Goal: Task Accomplishment & Management: Manage account settings

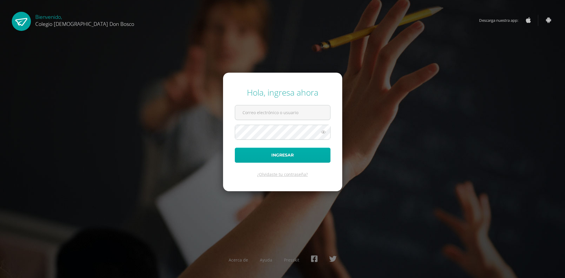
type input "[EMAIL_ADDRESS][DOMAIN_NAME]"
click at [287, 153] on button "Ingresar" at bounding box center [283, 155] width 96 height 15
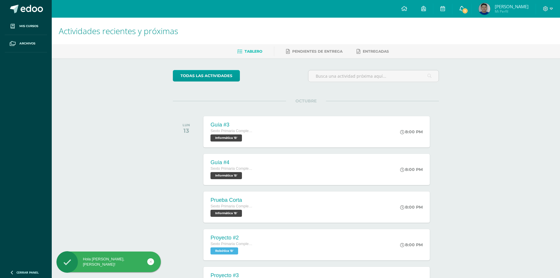
click at [468, 10] on span "1" at bounding box center [465, 11] width 6 height 6
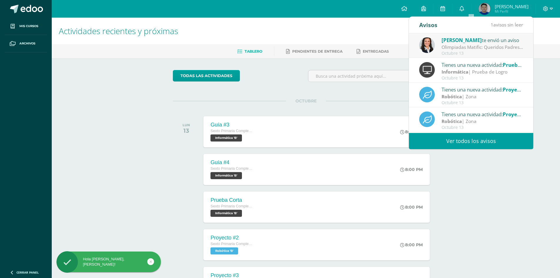
click at [468, 43] on span "Brenda Pérez" at bounding box center [462, 40] width 40 height 7
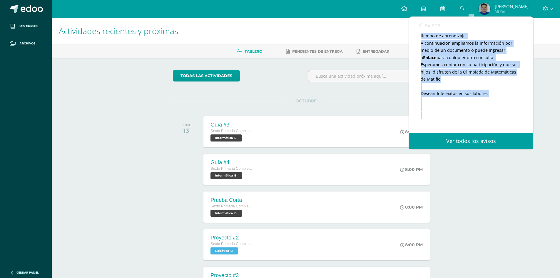
scroll to position [196, 0]
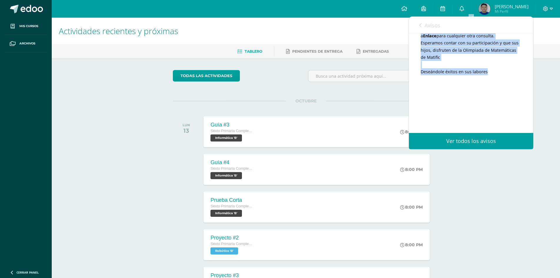
drag, startPoint x: 422, startPoint y: 73, endPoint x: 503, endPoint y: 80, distance: 82.0
click at [503, 80] on div "Queridos Padres de Familia Se les invita a participar en la Olimpiada de Matemá…" at bounding box center [471, 26] width 101 height 263
copy div "Queridos Padres de Familia Se les invita a participar en la Olimpiada de Matemá…"
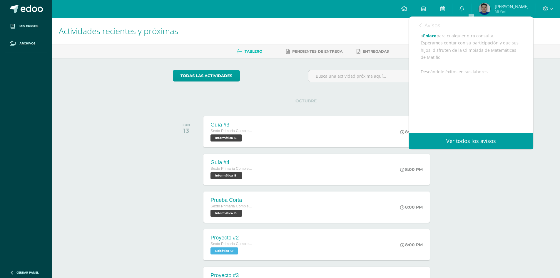
drag, startPoint x: 501, startPoint y: 215, endPoint x: 506, endPoint y: 195, distance: 20.5
click at [501, 215] on div "Actividades recientes y próximas Tablero Pendientes de entrega Entregadas todas…" at bounding box center [306, 195] width 508 height 355
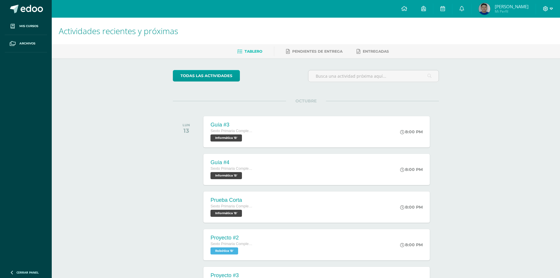
click at [552, 7] on icon at bounding box center [551, 8] width 3 height 5
click at [529, 38] on span "Cerrar sesión" at bounding box center [533, 40] width 26 height 6
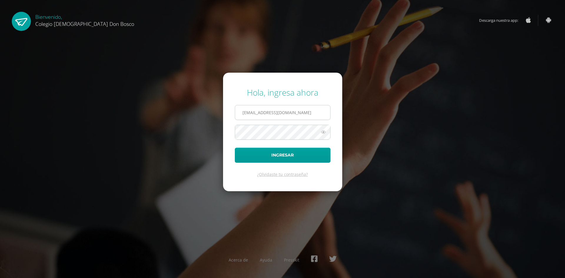
click at [300, 114] on input "[EMAIL_ADDRESS][DOMAIN_NAME]" at bounding box center [282, 112] width 95 height 14
type input "fdardondb24@gmail.com"
click at [280, 154] on button "Ingresar" at bounding box center [283, 155] width 96 height 15
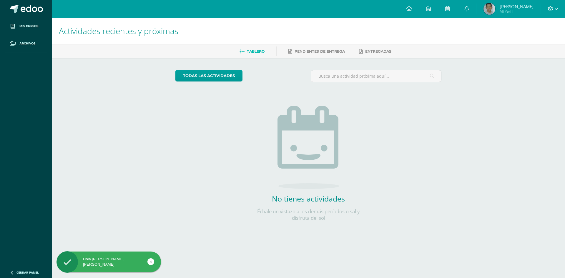
click at [555, 7] on icon at bounding box center [555, 8] width 3 height 5
click at [525, 38] on span "Cerrar sesión" at bounding box center [537, 40] width 26 height 6
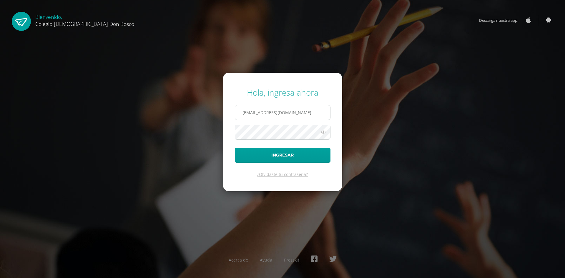
click at [305, 113] on input "fdardondb24@gmail.com" at bounding box center [282, 112] width 95 height 14
click at [292, 116] on input "jdardondb24@gmail.com" at bounding box center [282, 112] width 95 height 14
type input "fdardondb24@gmail.com"
click at [279, 154] on button "Ingresar" at bounding box center [283, 155] width 96 height 15
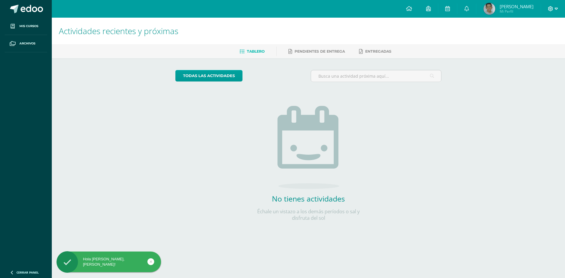
click at [556, 8] on icon at bounding box center [555, 8] width 3 height 5
click at [537, 42] on span "Cerrar sesión" at bounding box center [537, 40] width 26 height 6
